Goal: Information Seeking & Learning: Learn about a topic

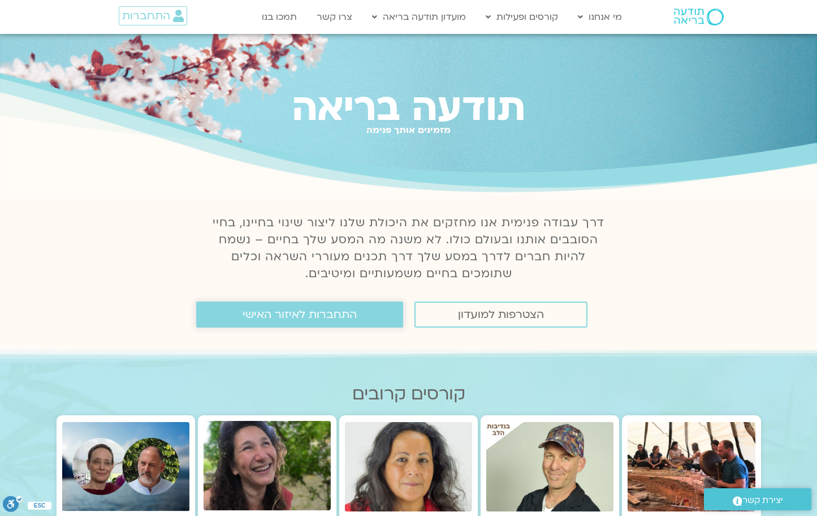
click at [295, 315] on span "התחברות לאיזור האישי" at bounding box center [300, 314] width 114 height 12
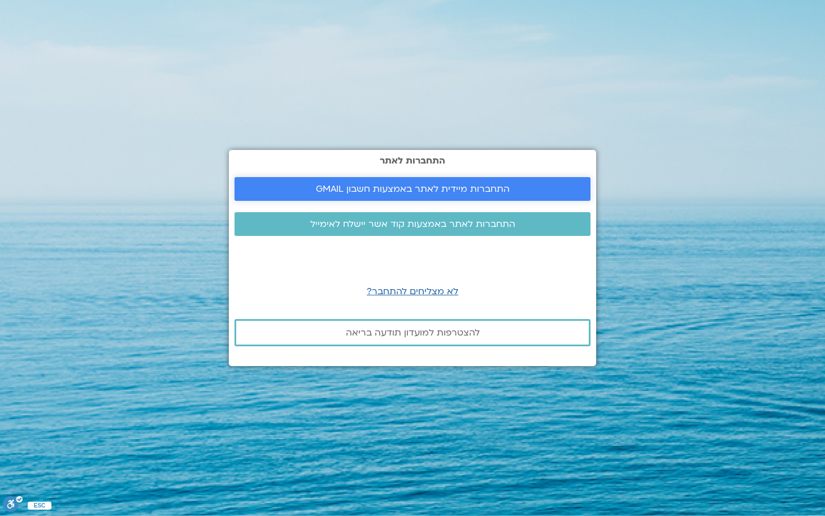
click at [364, 188] on span "התחברות מיידית לאתר באמצעות חשבון GMAIL" at bounding box center [413, 189] width 194 height 10
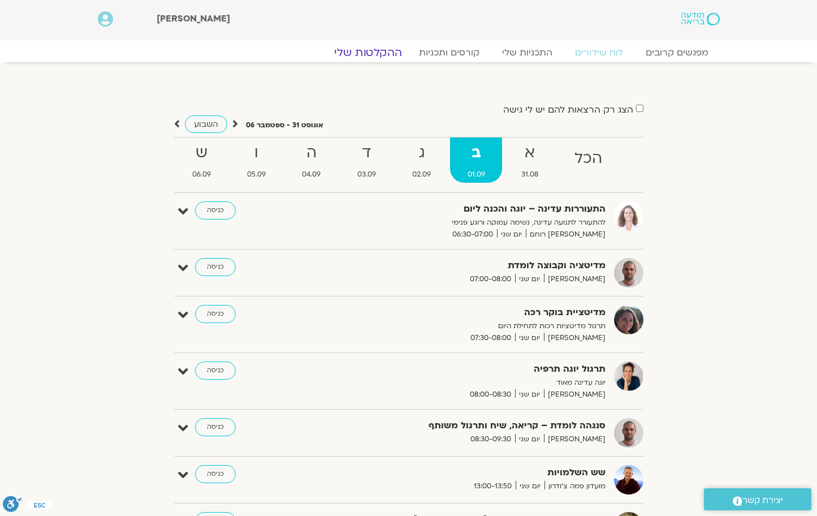
click at [376, 50] on link "ההקלטות שלי" at bounding box center [368, 53] width 95 height 14
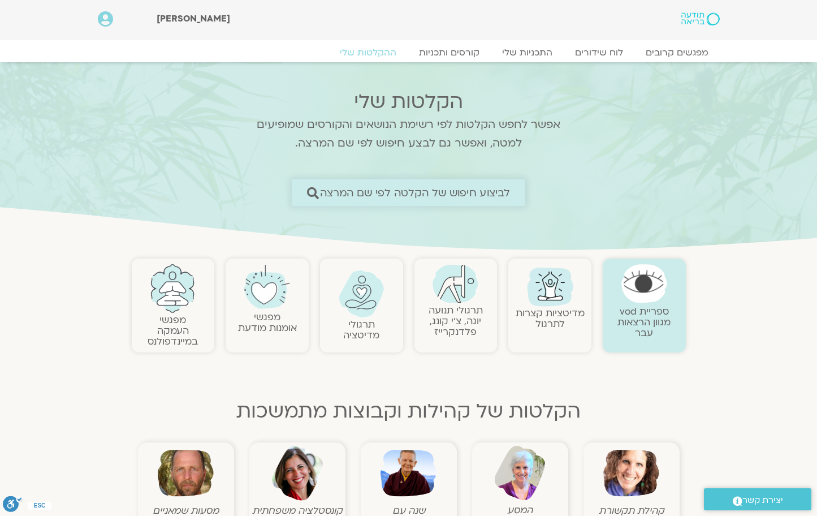
click at [418, 190] on span "לביצוע חיפוש של הקלטה לפי שם המרצה" at bounding box center [415, 193] width 190 height 12
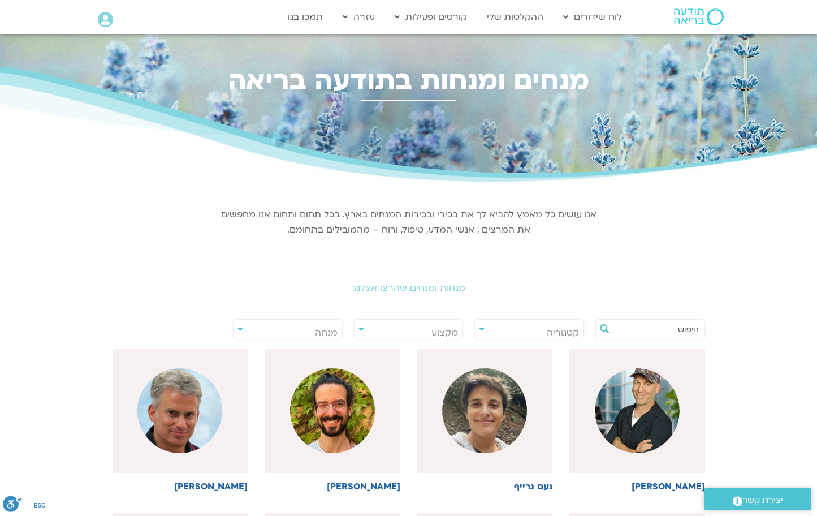
click at [653, 328] on input "text" at bounding box center [656, 328] width 86 height 19
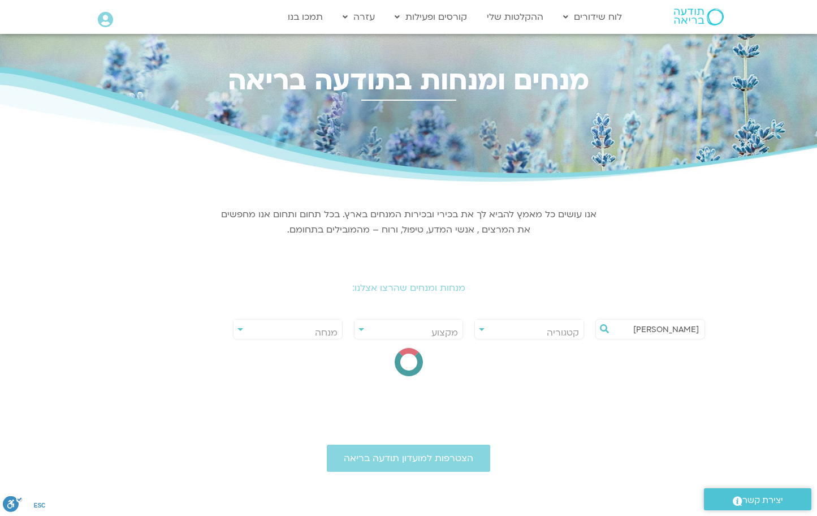
type input "[PERSON_NAME]"
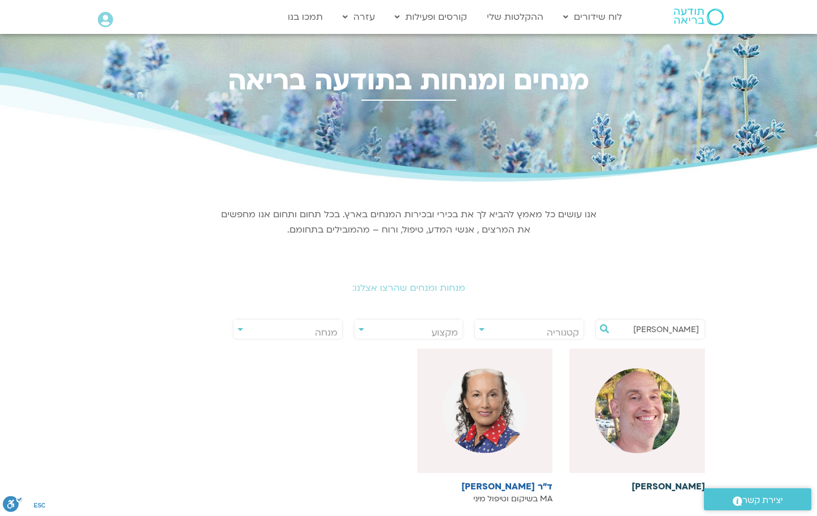
click at [642, 417] on img at bounding box center [637, 410] width 85 height 85
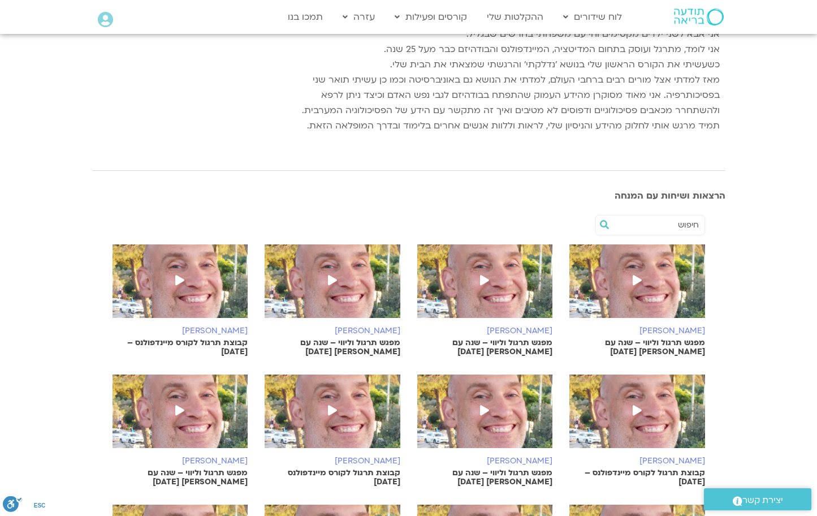
scroll to position [240, 0]
